Goal: Transaction & Acquisition: Purchase product/service

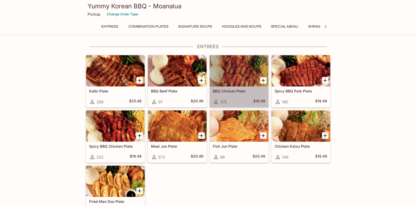
click at [242, 90] on h5 "BBQ Chicken Plate" at bounding box center [239, 91] width 53 height 4
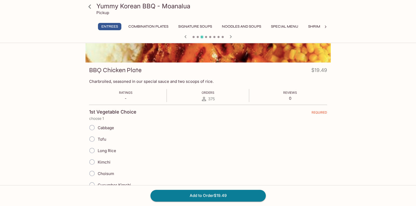
scroll to position [52, 0]
click at [92, 160] on input "Kimchi" at bounding box center [92, 161] width 11 height 11
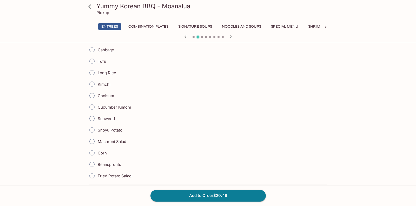
scroll to position [130, 0]
click at [92, 162] on input "Beansprouts" at bounding box center [92, 163] width 11 height 11
click at [93, 82] on input "Kimchi" at bounding box center [92, 84] width 11 height 11
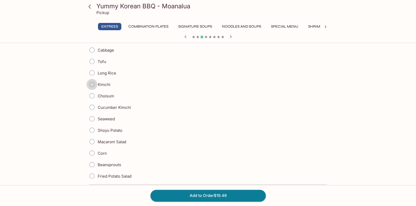
radio input "true"
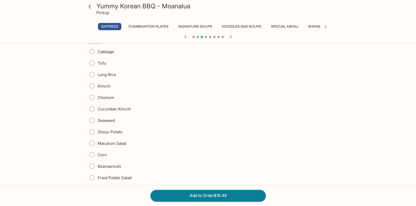
scroll to position [285, 0]
drag, startPoint x: 93, startPoint y: 163, endPoint x: 157, endPoint y: 152, distance: 65.8
click at [93, 163] on input "Beansprouts" at bounding box center [92, 165] width 11 height 11
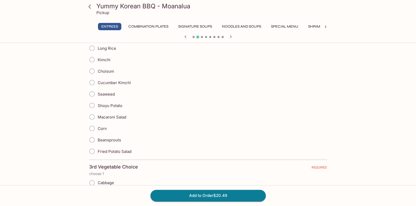
scroll to position [311, 0]
click at [93, 137] on input "Beansprouts" at bounding box center [92, 139] width 11 height 11
radio input "true"
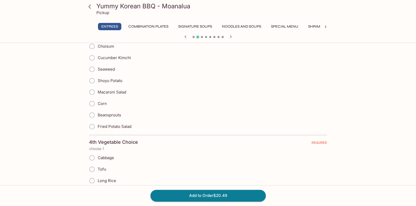
scroll to position [493, 0]
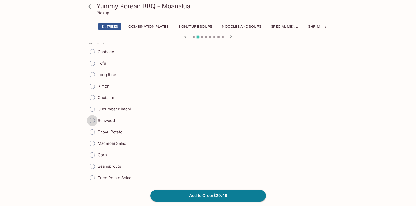
drag, startPoint x: 92, startPoint y: 115, endPoint x: 94, endPoint y: 119, distance: 4.1
click at [93, 116] on input "Seaweed" at bounding box center [92, 120] width 11 height 11
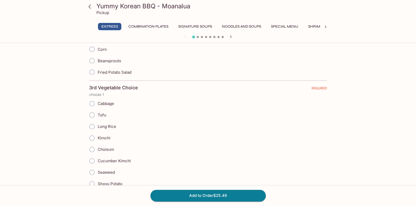
scroll to position [389, 0]
click at [93, 170] on input "Seaweed" at bounding box center [92, 172] width 11 height 11
click at [92, 169] on input "Seaweed" at bounding box center [91, 172] width 11 height 11
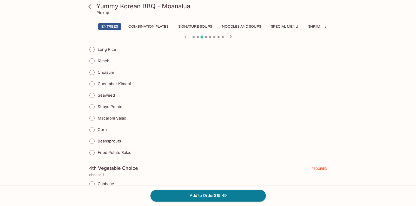
scroll to position [467, 0]
click at [93, 151] on input "Fried Potato Salad" at bounding box center [92, 152] width 11 height 11
radio input "true"
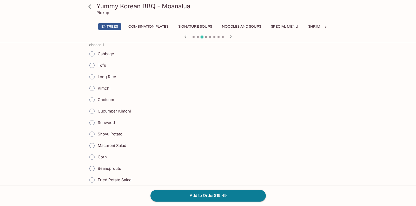
scroll to position [597, 0]
click at [92, 119] on input "Seaweed" at bounding box center [92, 122] width 11 height 11
click at [93, 119] on input "Seaweed" at bounding box center [92, 122] width 11 height 11
click at [91, 118] on input "Seaweed" at bounding box center [92, 122] width 11 height 11
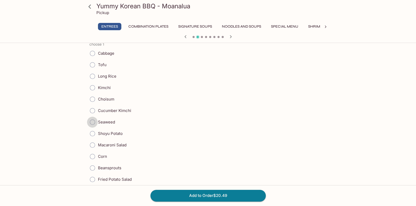
click at [92, 118] on input "Seaweed" at bounding box center [92, 122] width 11 height 11
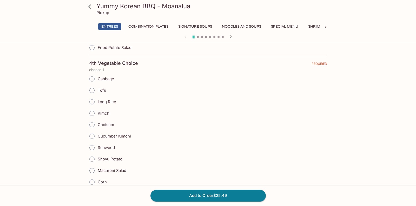
click at [93, 76] on input "Cabbage" at bounding box center [92, 78] width 11 height 11
click at [93, 76] on input "Cabbage" at bounding box center [92, 79] width 11 height 11
click at [91, 78] on input "Cabbage" at bounding box center [92, 79] width 11 height 11
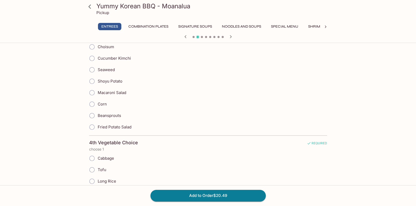
scroll to position [493, 0]
click at [92, 124] on input "Fried Potato Salad" at bounding box center [92, 126] width 11 height 11
radio input "true"
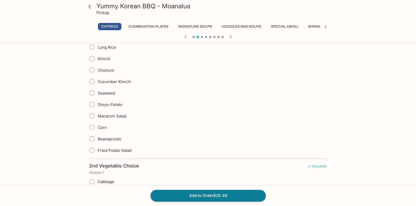
scroll to position [155, 0]
click at [92, 57] on input "Kimchi" at bounding box center [92, 58] width 11 height 11
click at [93, 57] on input "Kimchi" at bounding box center [92, 58] width 11 height 11
click at [93, 56] on input "Kimchi" at bounding box center [92, 58] width 11 height 11
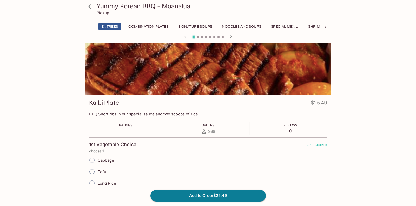
scroll to position [0, 0]
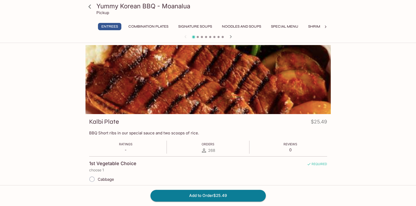
click at [91, 7] on icon at bounding box center [89, 6] width 9 height 9
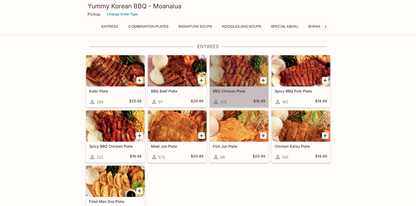
click at [227, 80] on div at bounding box center [239, 70] width 59 height 31
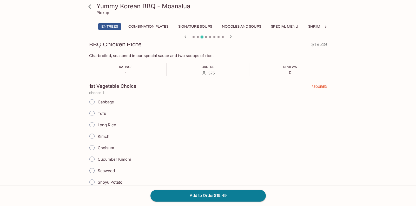
scroll to position [78, 0]
click at [93, 135] on input "Kimchi" at bounding box center [91, 135] width 11 height 11
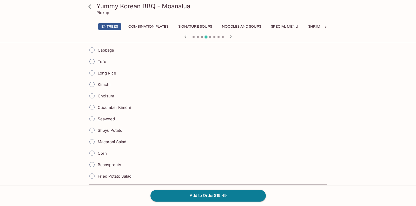
scroll to position [130, 0]
click at [92, 85] on input "Kimchi" at bounding box center [92, 83] width 11 height 11
click at [92, 83] on input "Kimchi" at bounding box center [92, 83] width 11 height 11
drag, startPoint x: 94, startPoint y: 82, endPoint x: 98, endPoint y: 83, distance: 4.0
click at [94, 83] on input "Kimchi" at bounding box center [92, 83] width 11 height 11
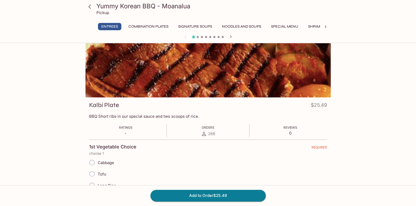
scroll to position [0, 0]
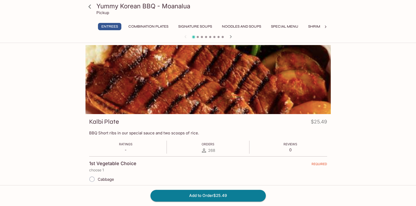
click at [140, 25] on button "Combination Plates" at bounding box center [149, 26] width 46 height 7
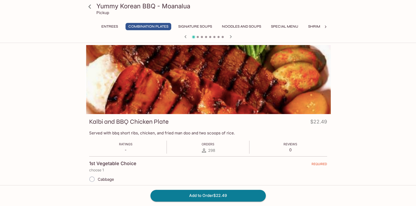
click at [117, 26] on button "Entrees" at bounding box center [109, 26] width 23 height 7
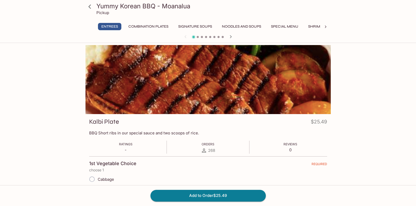
click at [89, 5] on icon at bounding box center [89, 6] width 9 height 9
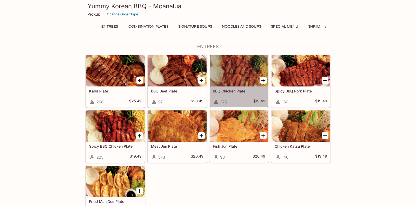
click at [232, 76] on div at bounding box center [239, 70] width 59 height 31
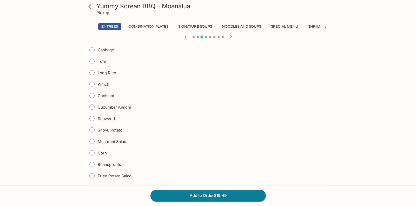
scroll to position [130, 0]
click at [93, 84] on input "Kimchi" at bounding box center [92, 83] width 11 height 11
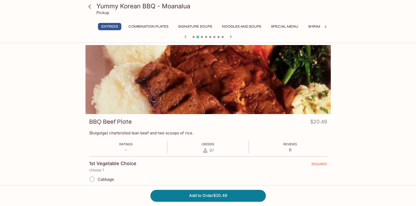
click at [294, 25] on button "Special Menu" at bounding box center [284, 26] width 33 height 7
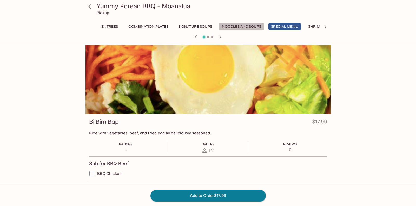
click at [252, 26] on button "Noodles and Soups" at bounding box center [241, 26] width 45 height 7
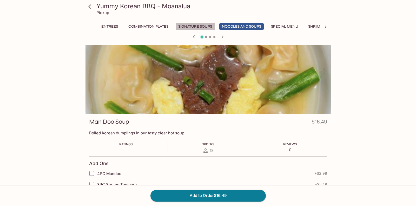
click at [204, 27] on button "Signature Soups" at bounding box center [196, 26] width 40 height 7
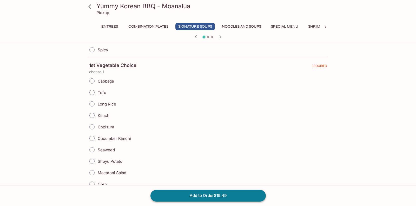
click at [224, 194] on button "Add to Order $19.49" at bounding box center [208, 195] width 115 height 11
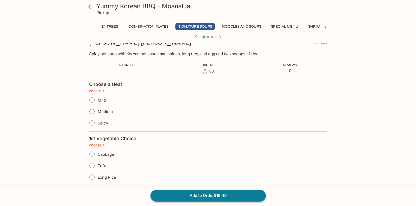
scroll to position [78, 0]
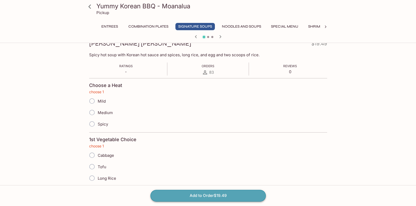
click at [223, 195] on button "Add to Order $19.49" at bounding box center [208, 195] width 115 height 11
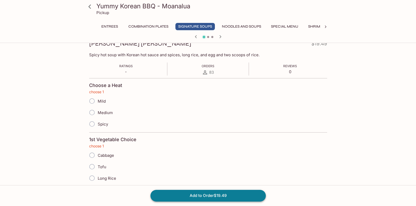
click at [221, 194] on button "Add to Order $19.49" at bounding box center [208, 195] width 115 height 11
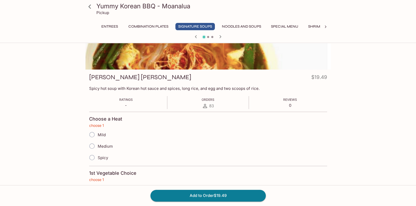
scroll to position [0, 0]
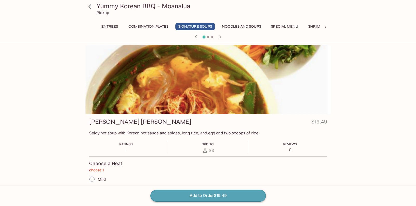
click at [212, 197] on button "Add to Order $19.49" at bounding box center [208, 195] width 115 height 11
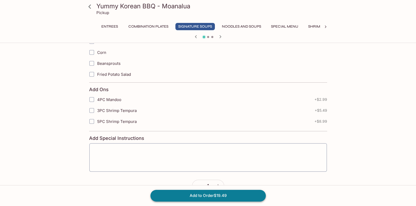
scroll to position [976, 0]
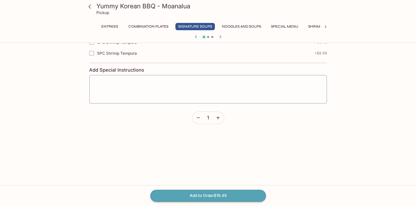
click at [209, 196] on button "Add to Order $19.49" at bounding box center [208, 195] width 115 height 11
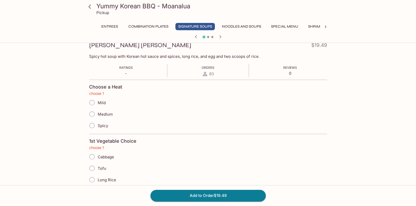
scroll to position [0, 0]
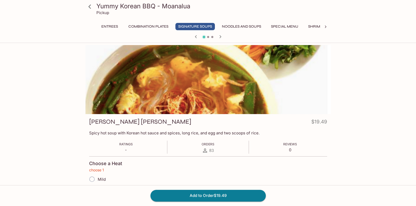
click at [89, 8] on icon at bounding box center [89, 6] width 9 height 9
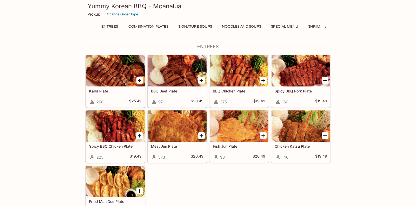
click at [91, 9] on h3 "Yummy Korean BBQ - Moanalua" at bounding box center [208, 6] width 241 height 8
click at [95, 16] on p "Pickup" at bounding box center [94, 14] width 13 height 5
click at [114, 13] on button "Change Order Type" at bounding box center [123, 14] width 36 height 8
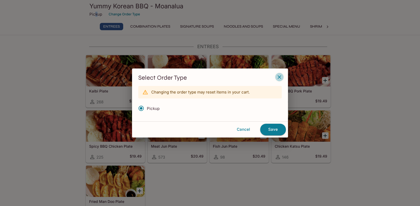
drag, startPoint x: 280, startPoint y: 77, endPoint x: 271, endPoint y: 102, distance: 26.6
click at [281, 78] on icon "button" at bounding box center [279, 77] width 6 height 6
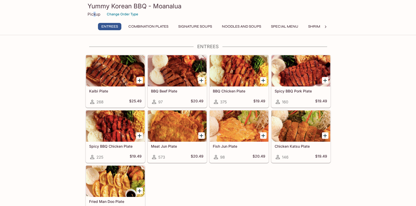
click at [238, 90] on h5 "BBQ Chicken Plate" at bounding box center [239, 91] width 53 height 4
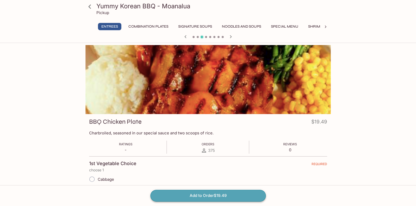
click at [220, 195] on button "Add to Order $19.49" at bounding box center [208, 195] width 115 height 11
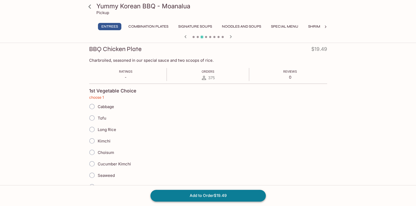
scroll to position [78, 0]
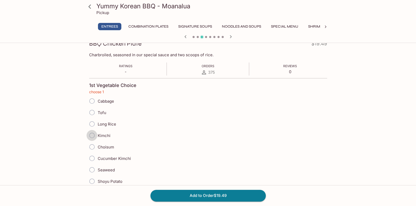
click at [93, 134] on input "Kimchi" at bounding box center [92, 135] width 11 height 11
radio input "true"
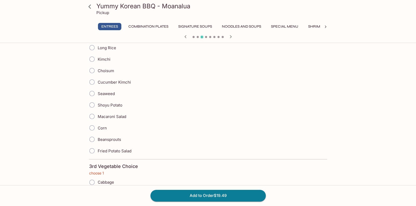
scroll to position [312, 0]
click at [93, 91] on input "Seaweed" at bounding box center [92, 93] width 11 height 11
radio input "true"
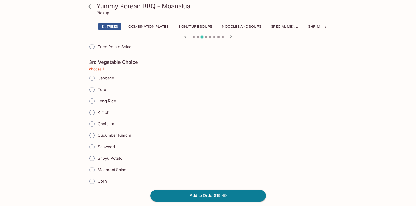
scroll to position [416, 0]
click at [92, 166] on input "Macaroni Salad" at bounding box center [92, 169] width 11 height 11
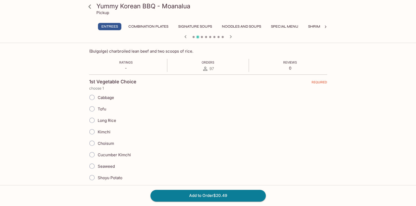
scroll to position [0, 0]
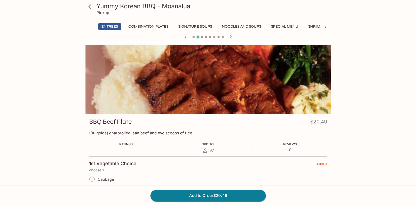
click at [138, 25] on button "Combination Plates" at bounding box center [149, 26] width 46 height 7
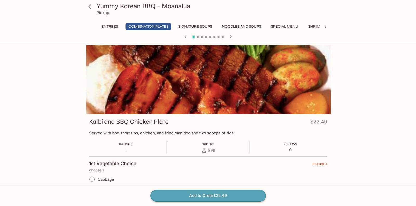
click at [220, 196] on button "Add to Order $22.49" at bounding box center [208, 195] width 115 height 11
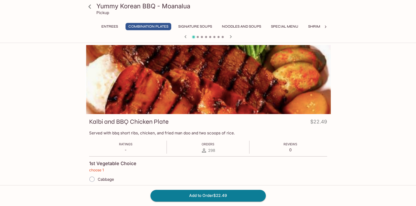
click at [322, 26] on div at bounding box center [326, 27] width 10 height 8
click at [90, 6] on icon at bounding box center [89, 6] width 9 height 9
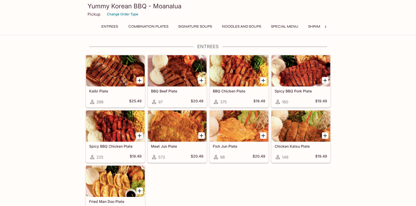
click at [263, 81] on icon "Add BBQ Chicken Plate" at bounding box center [263, 80] width 6 height 6
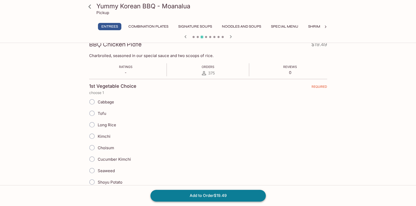
scroll to position [78, 0]
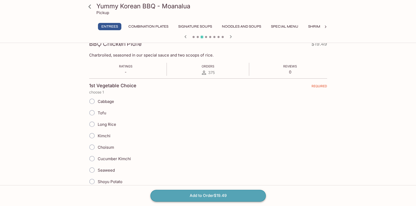
click at [231, 195] on button "Add to Order $19.49" at bounding box center [208, 195] width 115 height 11
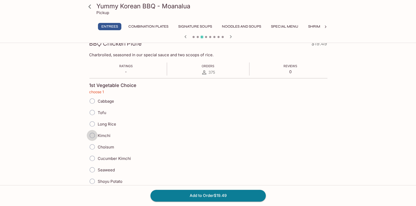
click at [90, 135] on input "Kimchi" at bounding box center [92, 135] width 11 height 11
click at [106, 27] on button "Entrees" at bounding box center [109, 26] width 23 height 7
